Goal: Task Accomplishment & Management: Use online tool/utility

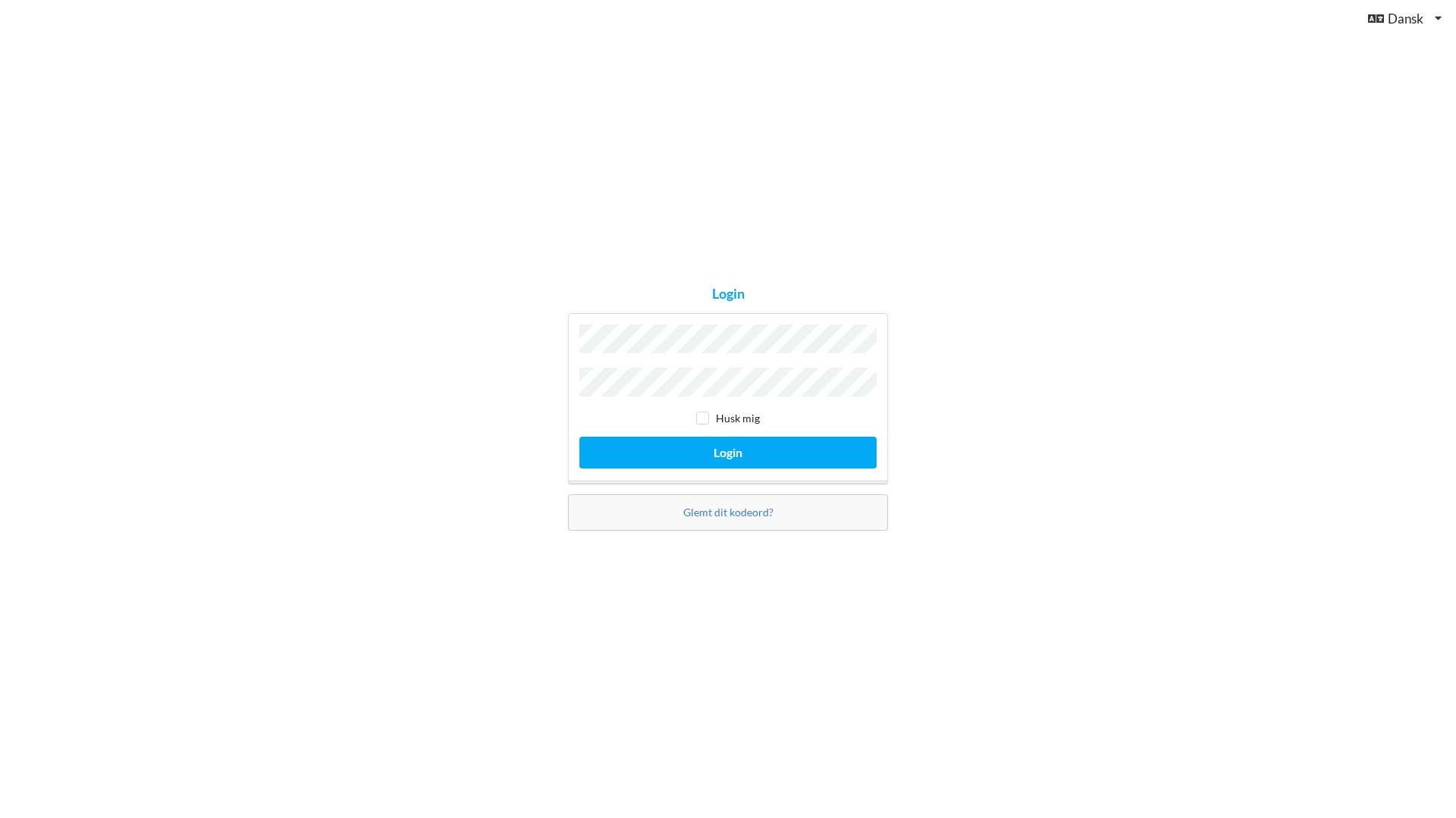
click at [698, 365] on div "Husk mig Login" at bounding box center [727, 398] width 320 height 170
click at [741, 447] on button "Login" at bounding box center [727, 452] width 297 height 31
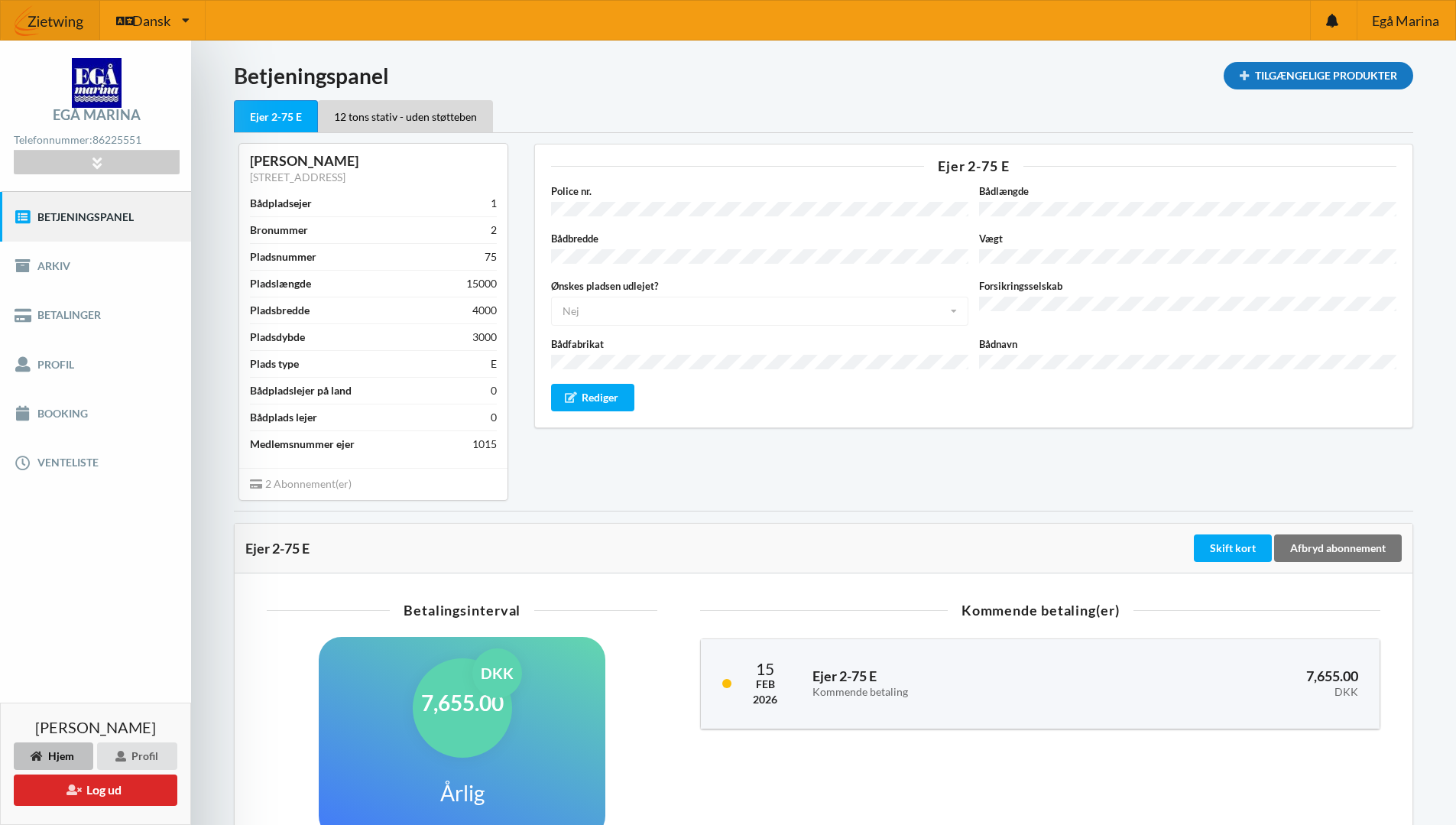
click at [1283, 73] on div "Tilgængelige Produkter" at bounding box center [1318, 75] width 190 height 27
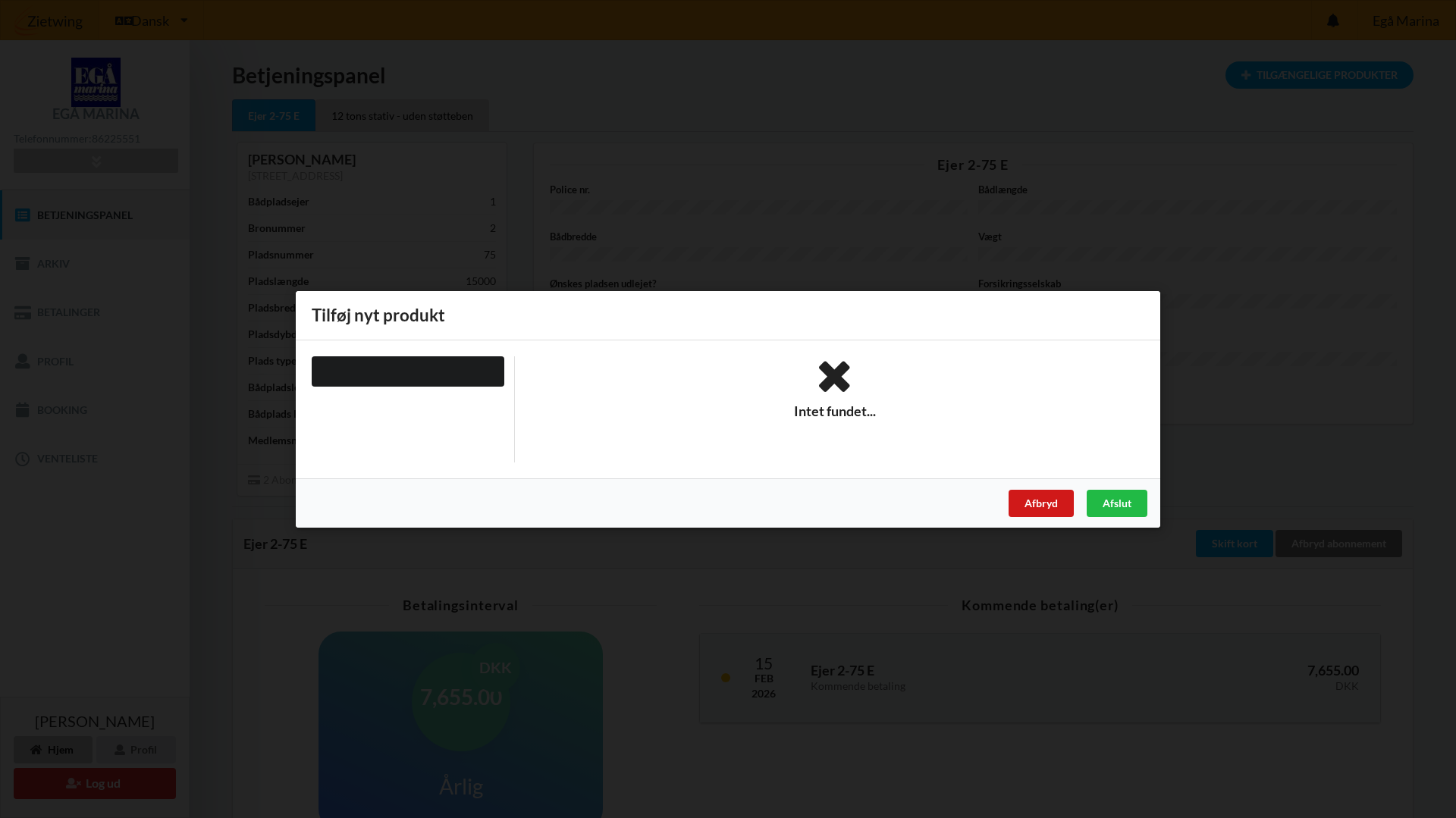
click at [1051, 501] on div "Afbryd" at bounding box center [1041, 502] width 66 height 27
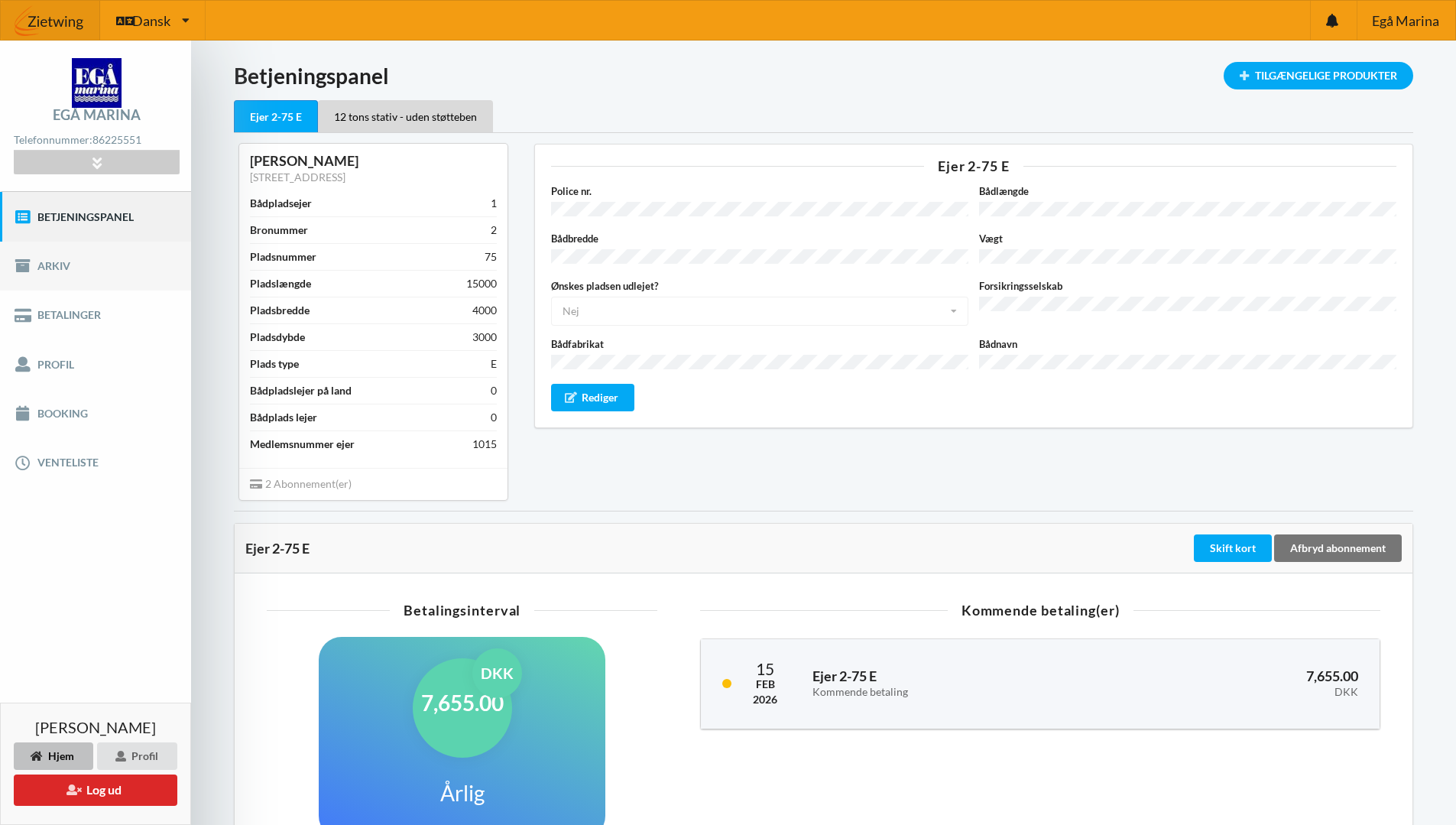
click at [52, 269] on link "Arkiv" at bounding box center [96, 266] width 191 height 49
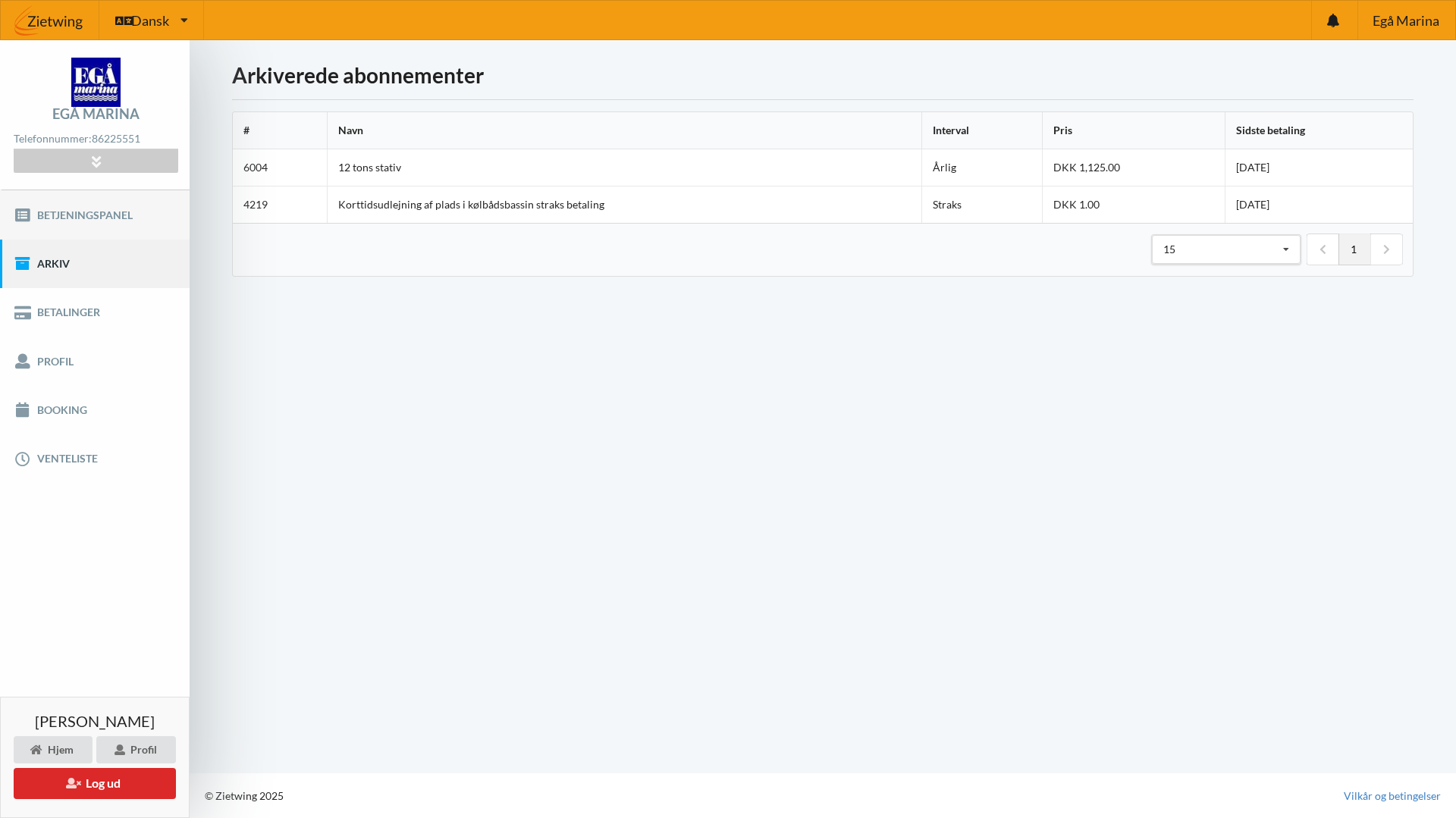
click at [58, 215] on link "Betjeningspanel" at bounding box center [95, 214] width 190 height 49
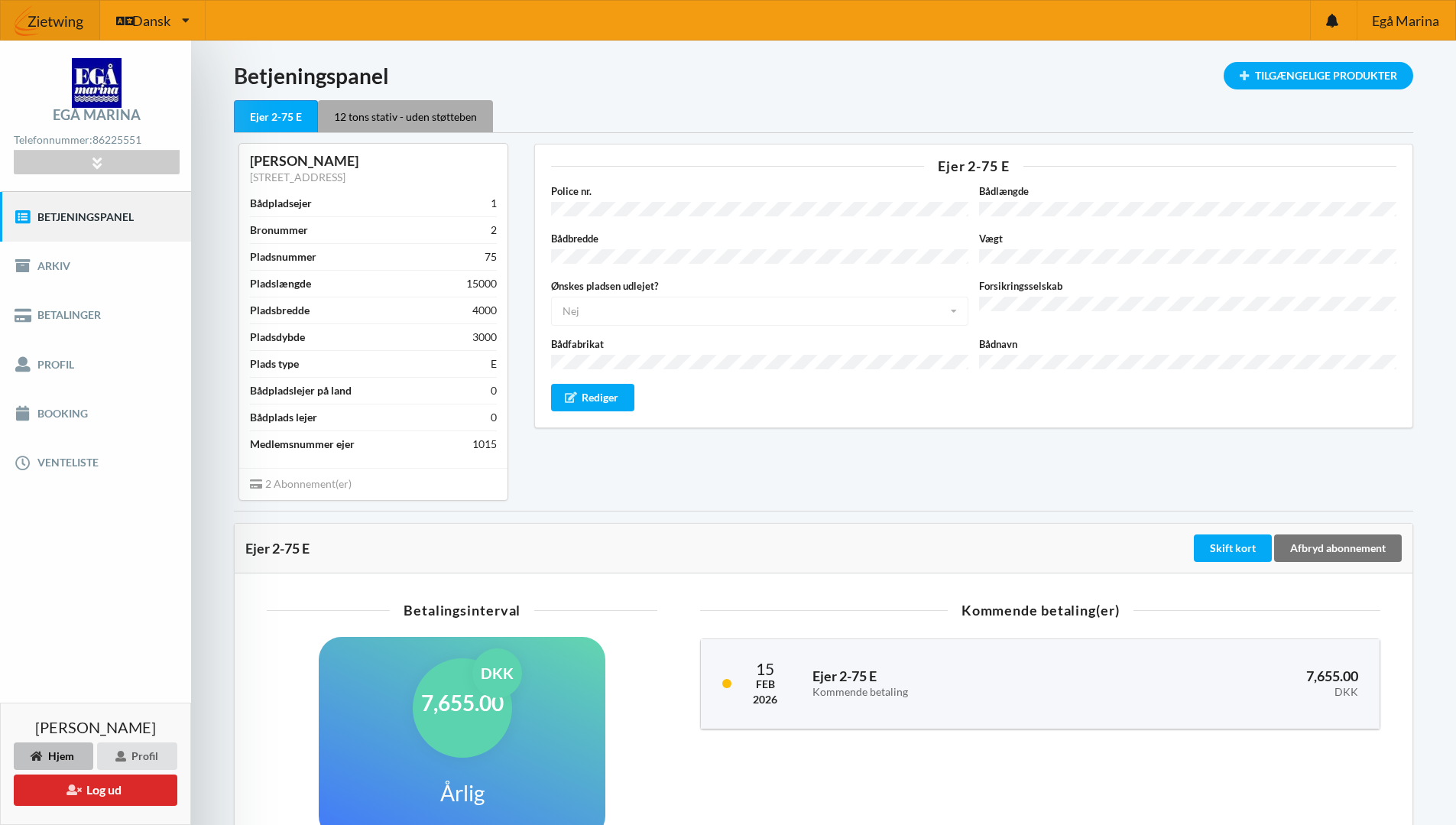
click at [389, 117] on div "12 tons stativ - uden støtteben" at bounding box center [405, 116] width 175 height 32
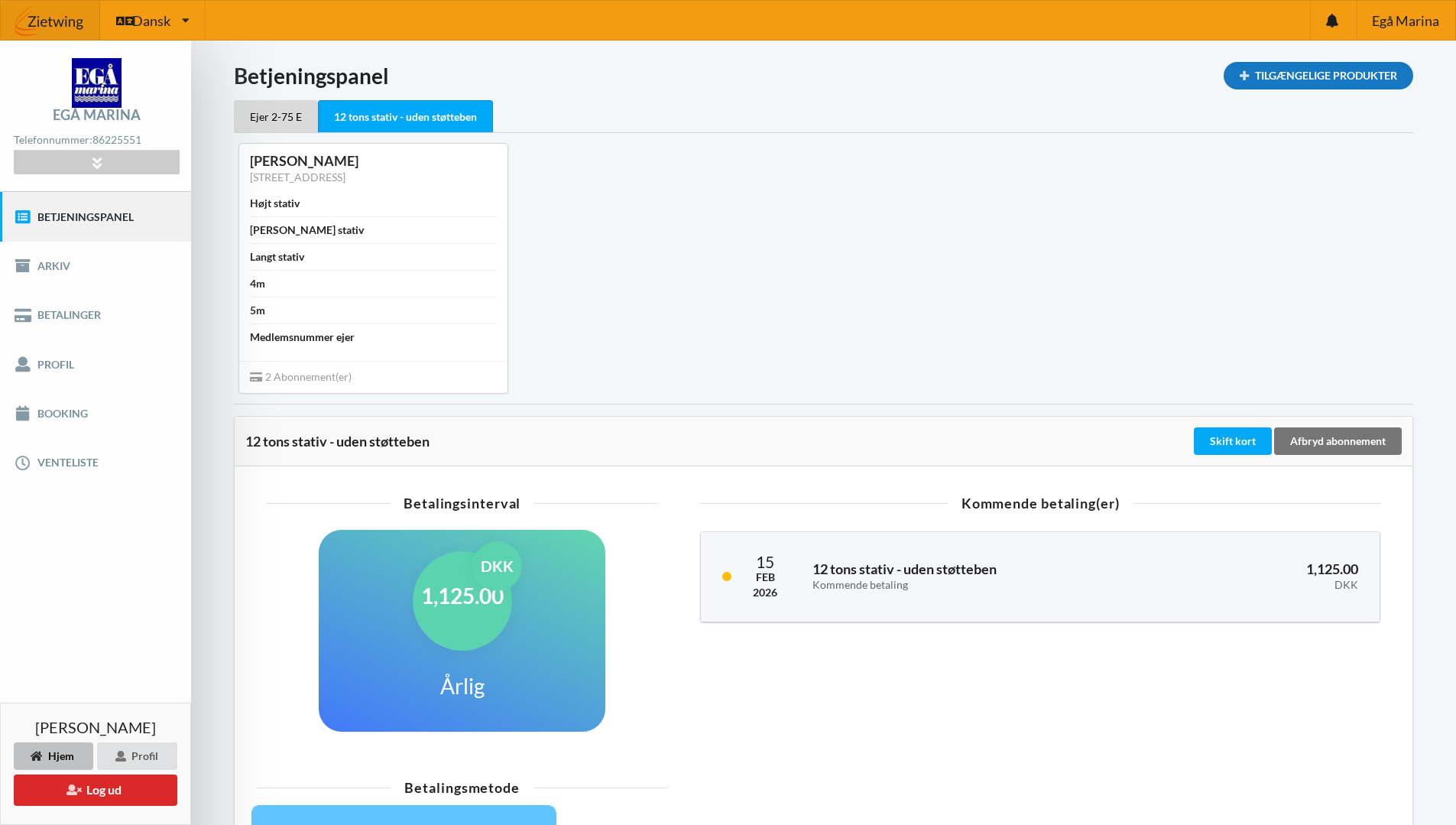
click at [1277, 68] on div "Tilgængelige Produkter" at bounding box center [1318, 75] width 190 height 27
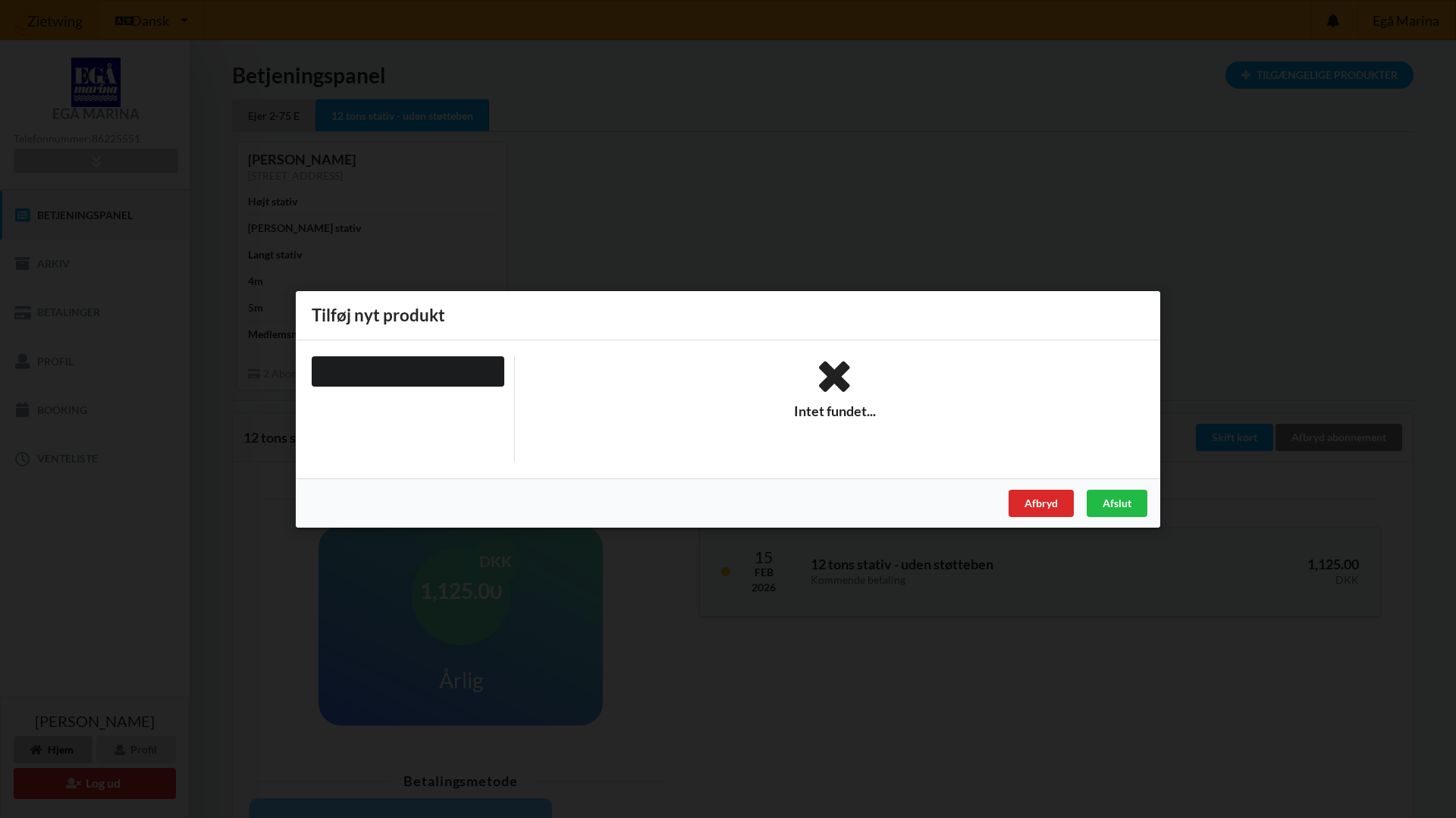
drag, startPoint x: 1048, startPoint y: 505, endPoint x: 469, endPoint y: 359, distance: 597.1
click at [542, 386] on div "Tilføj nyt produkt Intet fundet... Afbryd Afslut" at bounding box center [727, 409] width 865 height 237
click at [431, 347] on div "Intet fundet..." at bounding box center [727, 408] width 854 height 127
click at [431, 359] on div at bounding box center [408, 370] width 193 height 30
click at [431, 365] on div at bounding box center [408, 370] width 193 height 30
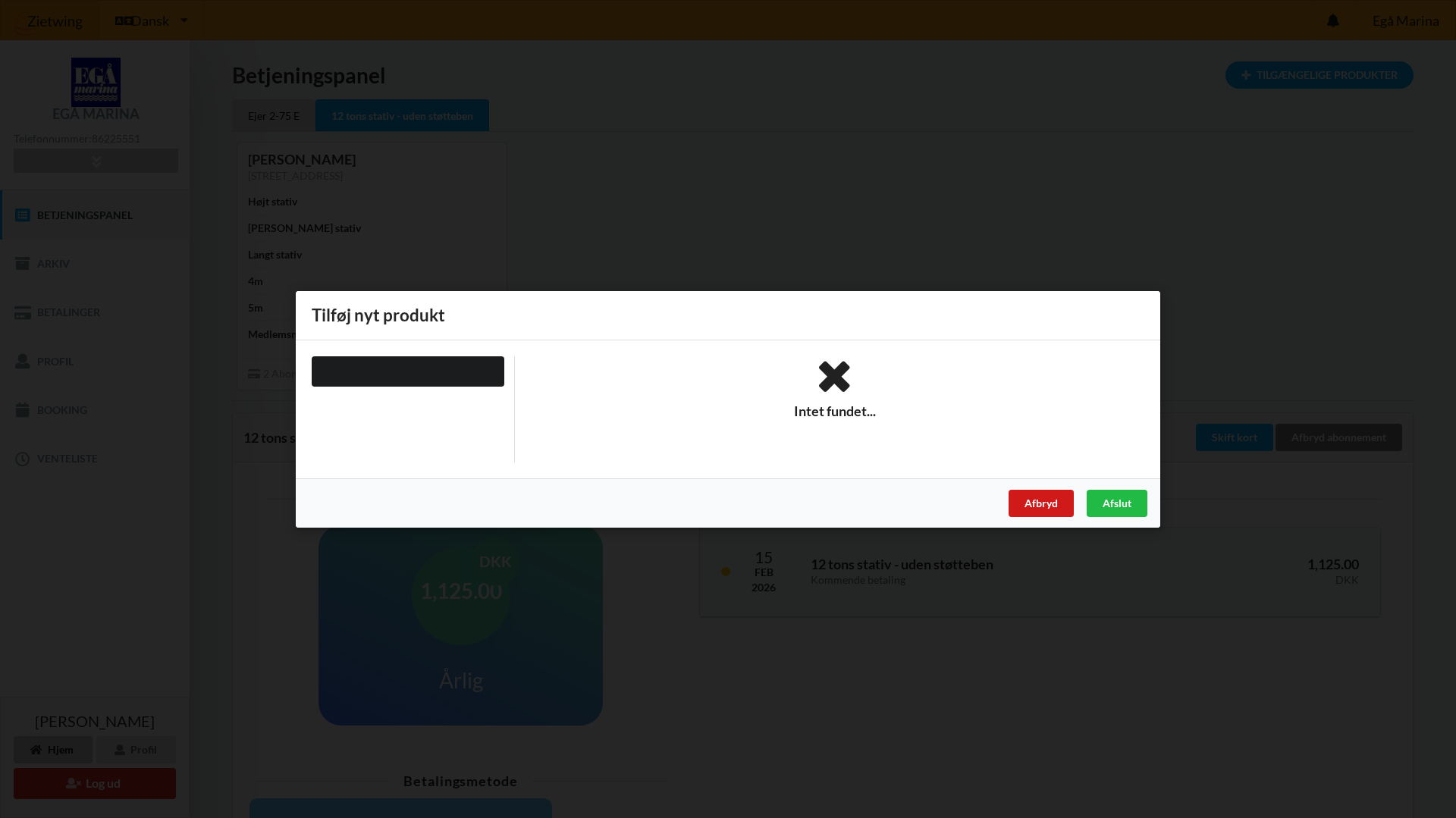
click at [1013, 510] on div "Afbryd" at bounding box center [1041, 502] width 66 height 27
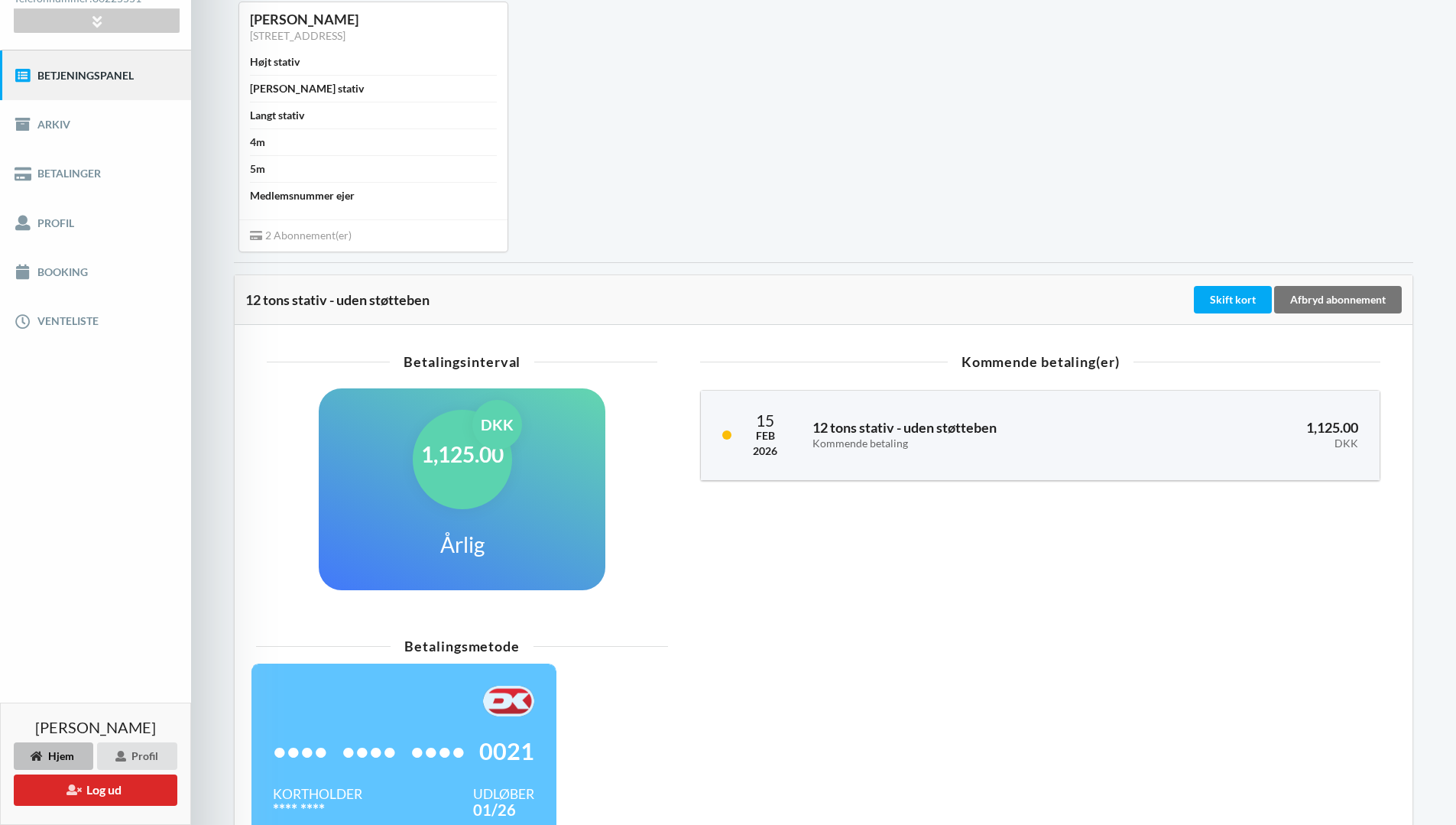
scroll to position [255, 0]
